Goal: Task Accomplishment & Management: Use online tool/utility

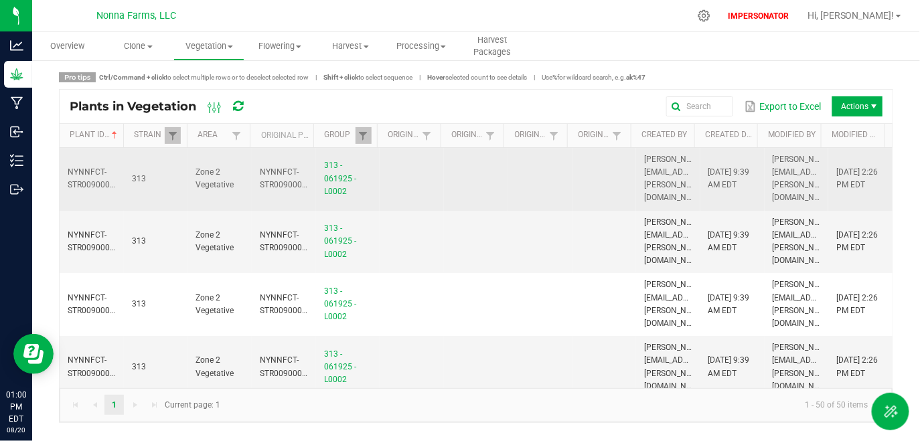
click at [544, 164] on td at bounding box center [540, 179] width 64 height 63
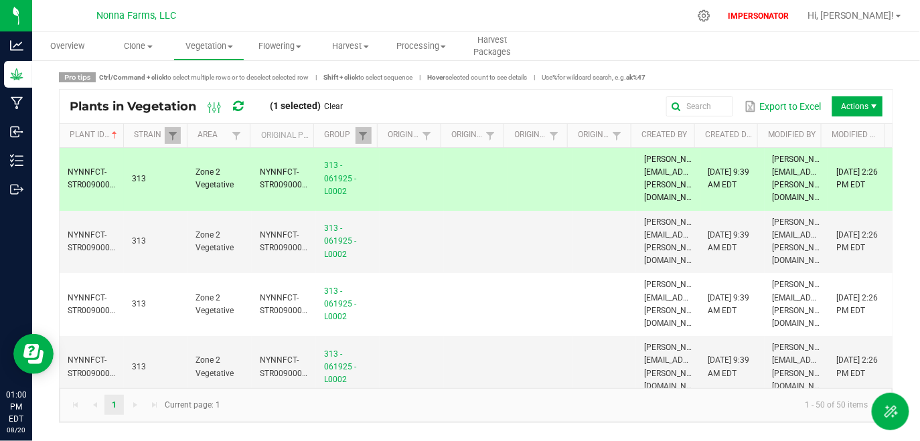
click at [520, 177] on td at bounding box center [540, 179] width 64 height 63
click at [508, 214] on td at bounding box center [540, 242] width 64 height 63
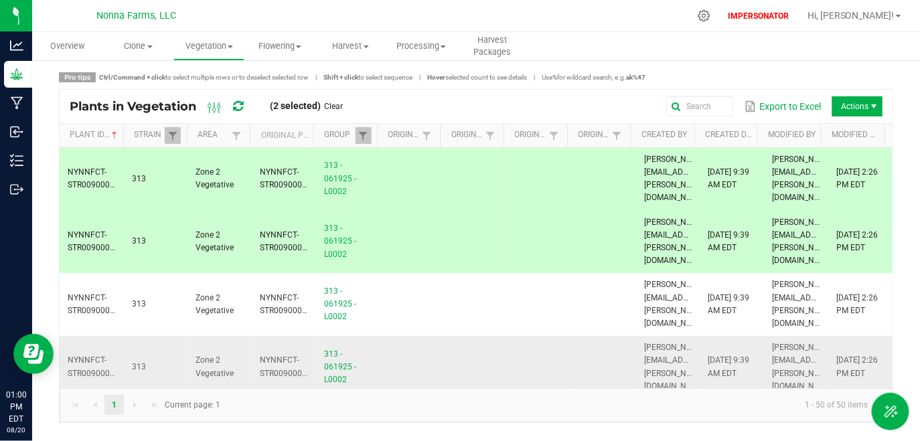
click at [479, 336] on td at bounding box center [476, 367] width 64 height 63
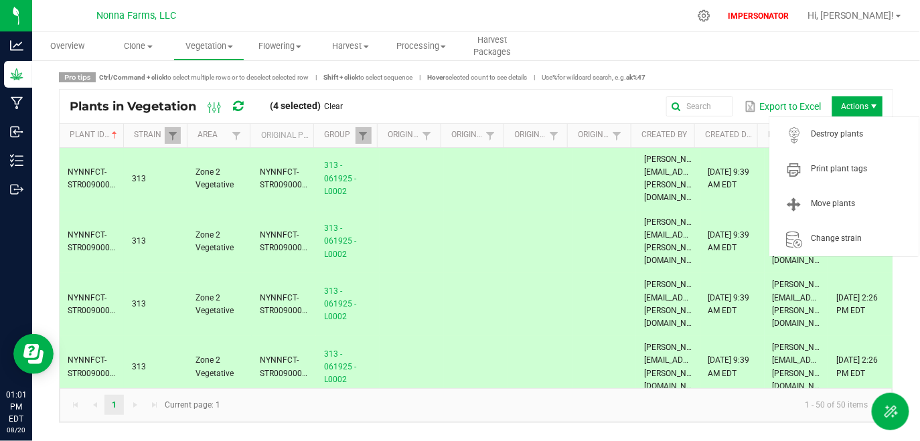
click at [572, 104] on span "Actions" at bounding box center [857, 106] width 50 height 20
click at [572, 171] on span "Print plant tags" at bounding box center [861, 168] width 100 height 11
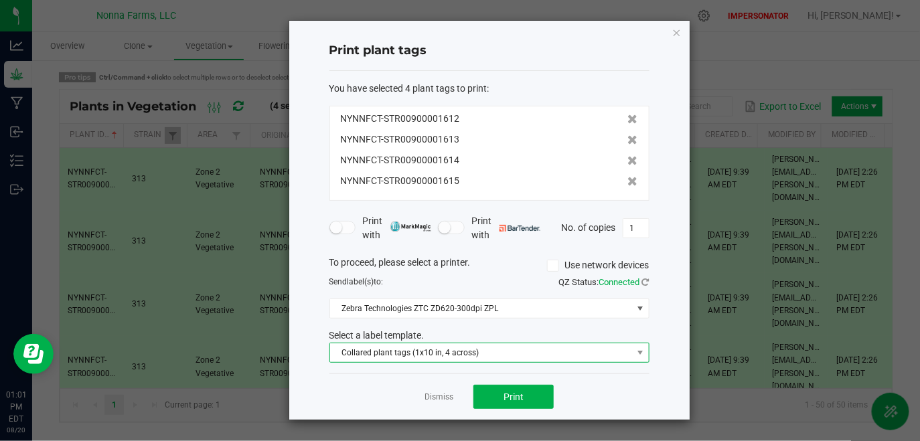
click at [472, 355] on span "Collared plant tags (1x10 in, 4 across)" at bounding box center [481, 352] width 302 height 19
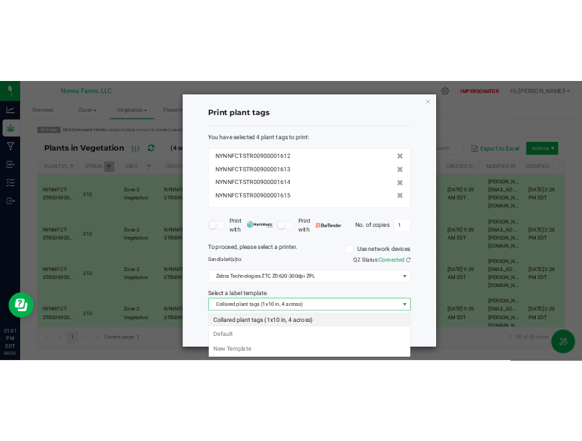
scroll to position [19, 320]
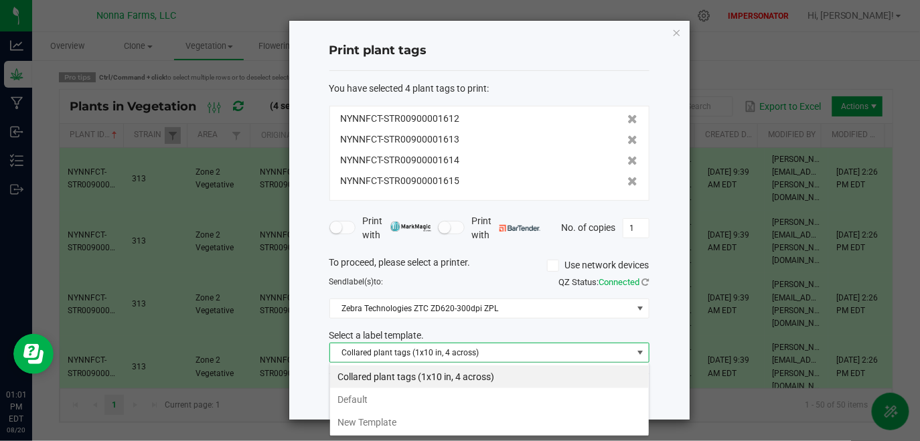
click at [486, 377] on li "Collared plant tags (1x10 in, 4 across)" at bounding box center [489, 376] width 319 height 23
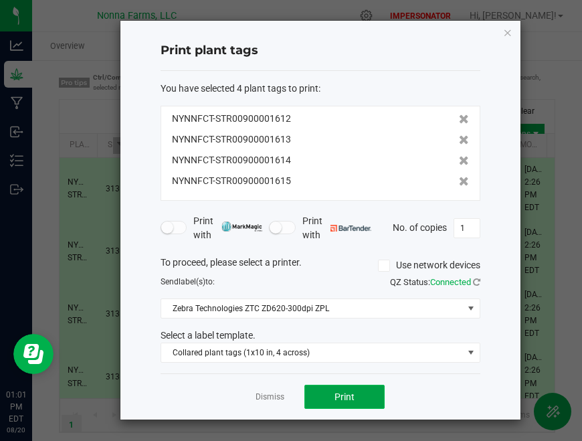
click at [358, 405] on button "Print" at bounding box center [345, 397] width 80 height 24
